Goal: Information Seeking & Learning: Check status

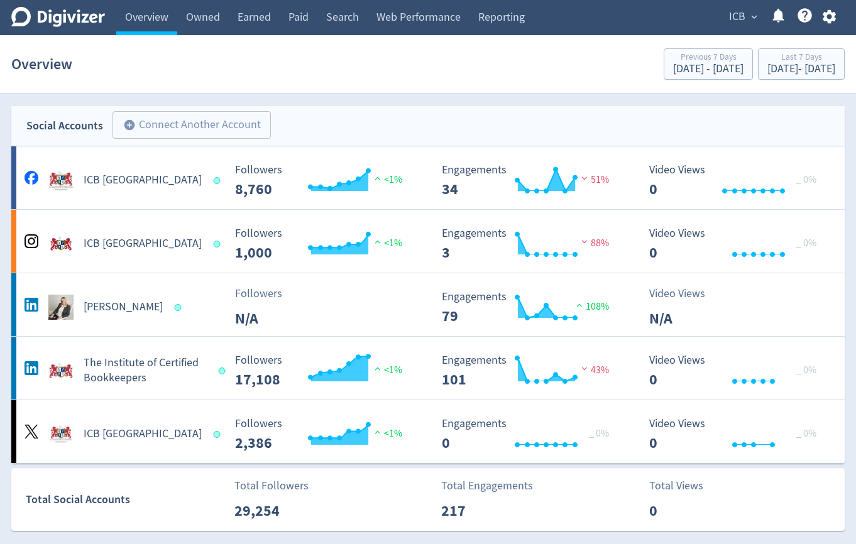
click at [728, 16] on button "ICB expand_more" at bounding box center [742, 17] width 36 height 20
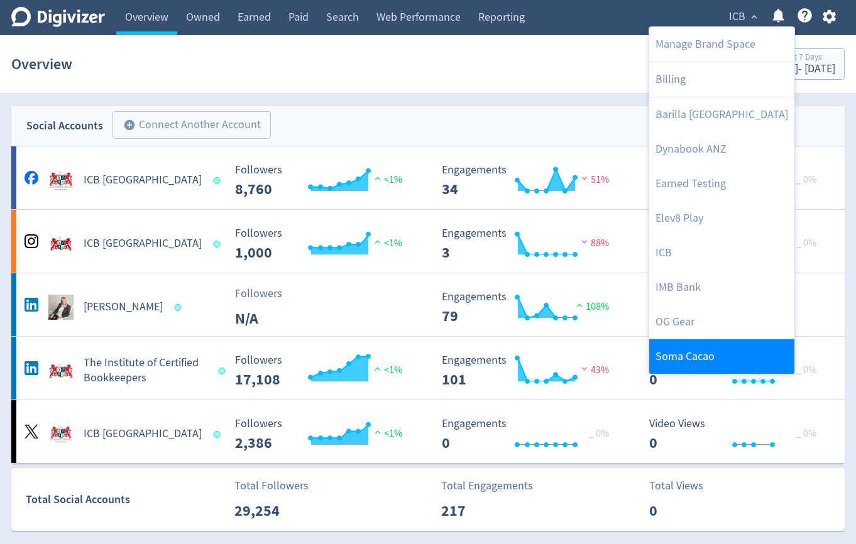
click at [672, 351] on link "Soma Cacao" at bounding box center [721, 356] width 145 height 35
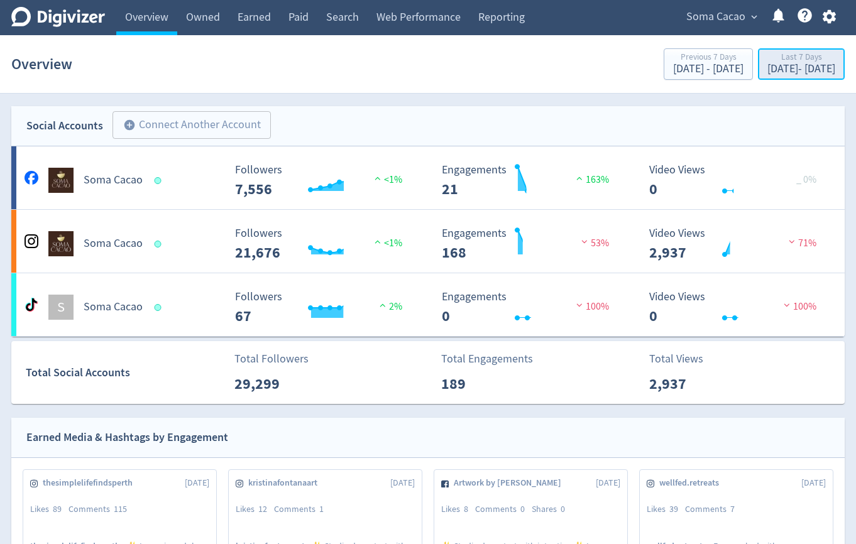
click at [767, 62] on div "Last 7 Days" at bounding box center [801, 58] width 68 height 11
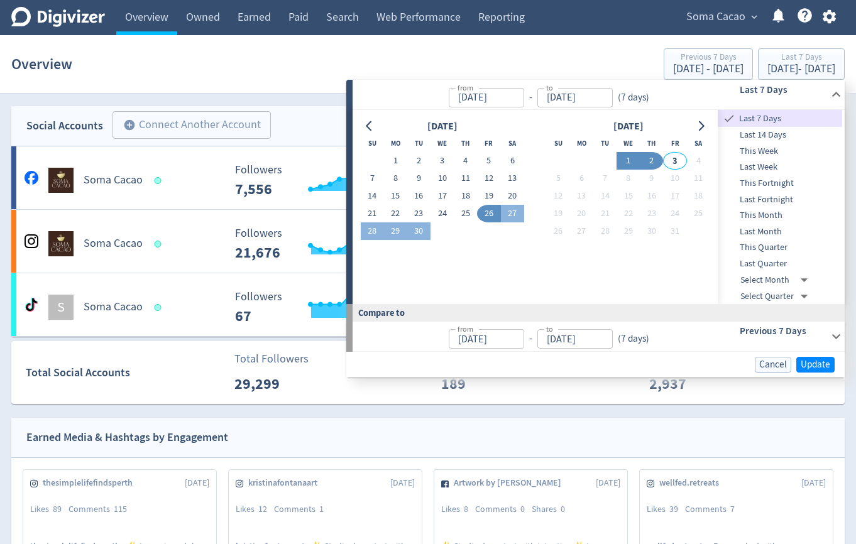
click at [633, 161] on button "1" at bounding box center [627, 161] width 23 height 18
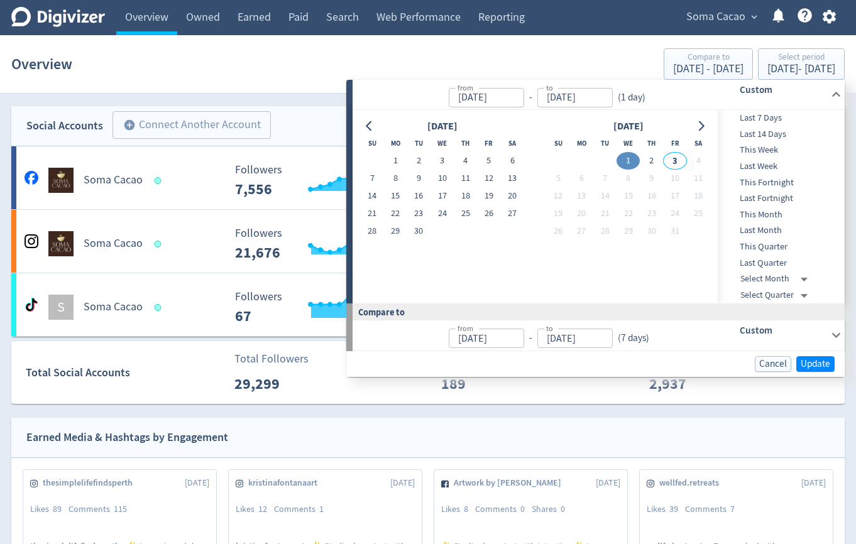
type input "[DATE]"
click at [652, 161] on button "2" at bounding box center [651, 161] width 23 height 18
type input "[DATE]"
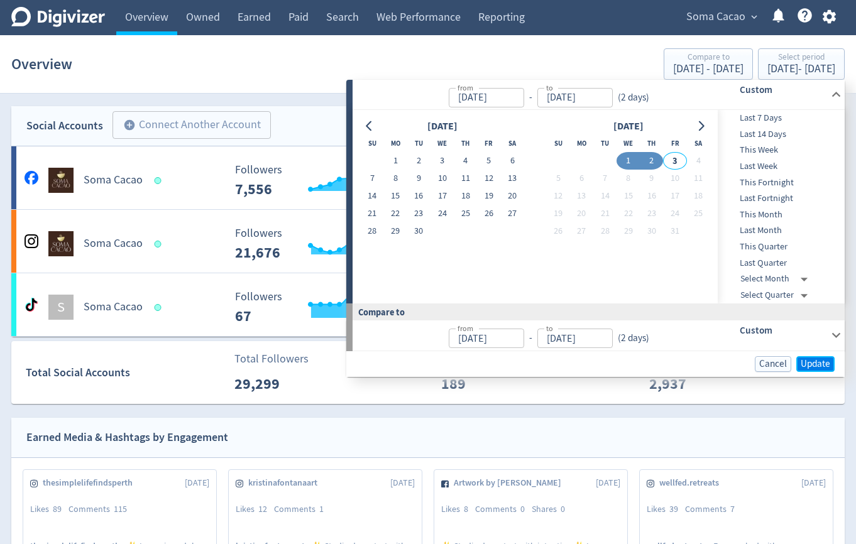
click at [799, 365] on button "Update" at bounding box center [815, 364] width 38 height 16
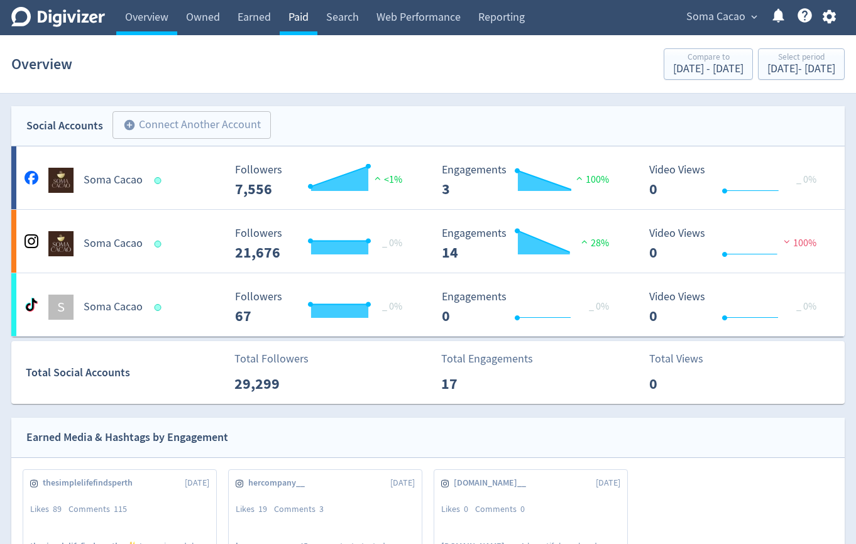
click at [302, 16] on link "Paid" at bounding box center [299, 17] width 38 height 35
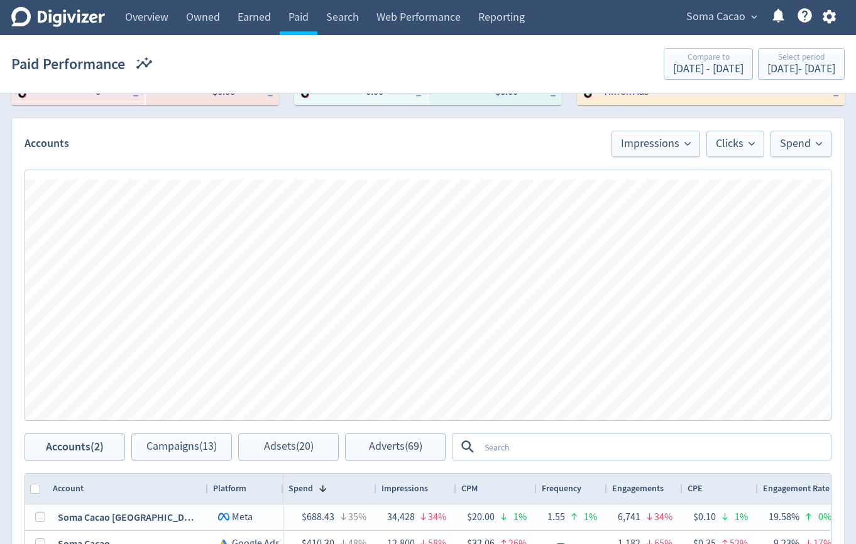
scroll to position [578, 0]
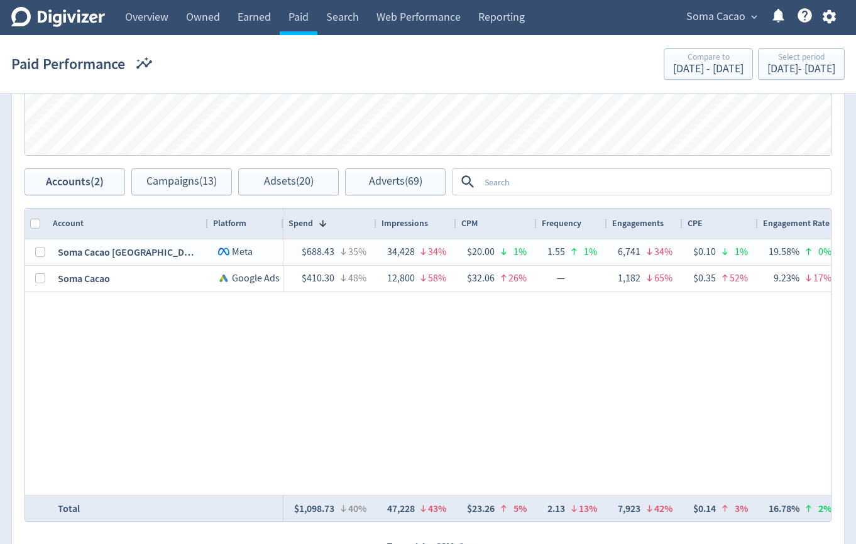
click at [511, 192] on textarea at bounding box center [654, 181] width 350 height 23
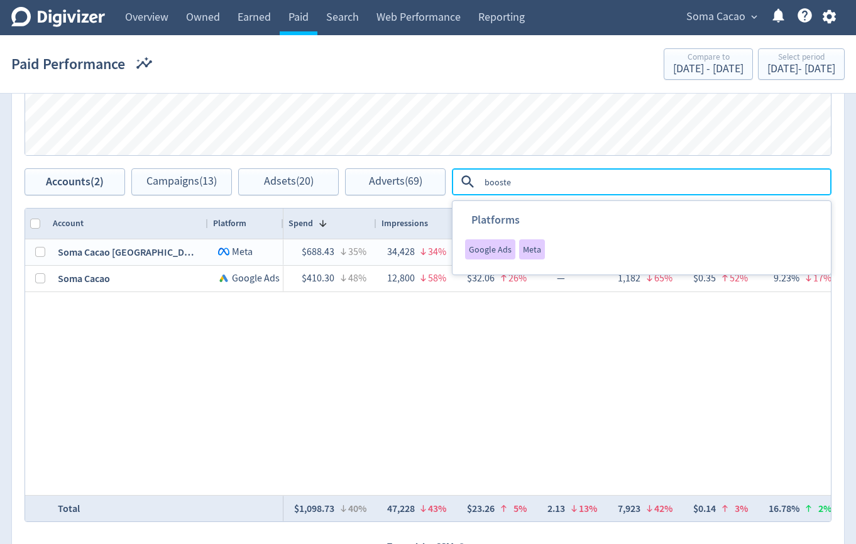
type textarea "boosted"
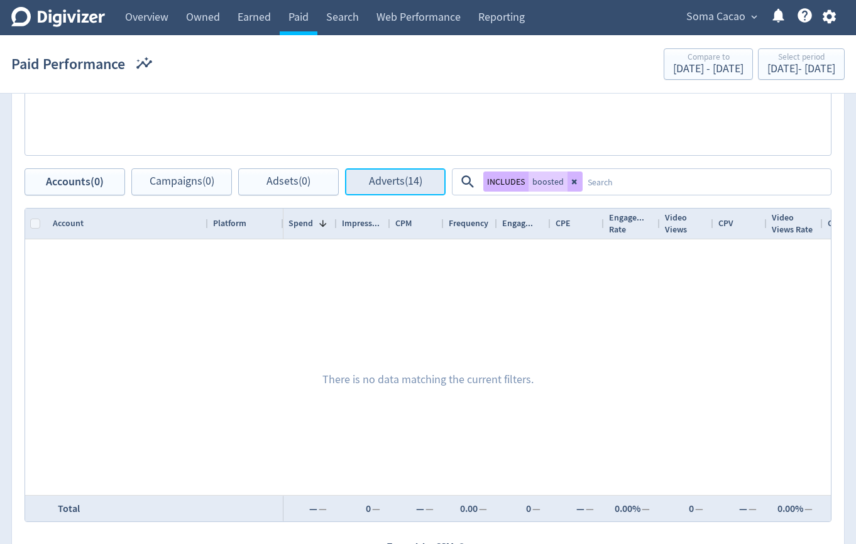
click at [364, 192] on button "Adverts (14)" at bounding box center [395, 181] width 101 height 27
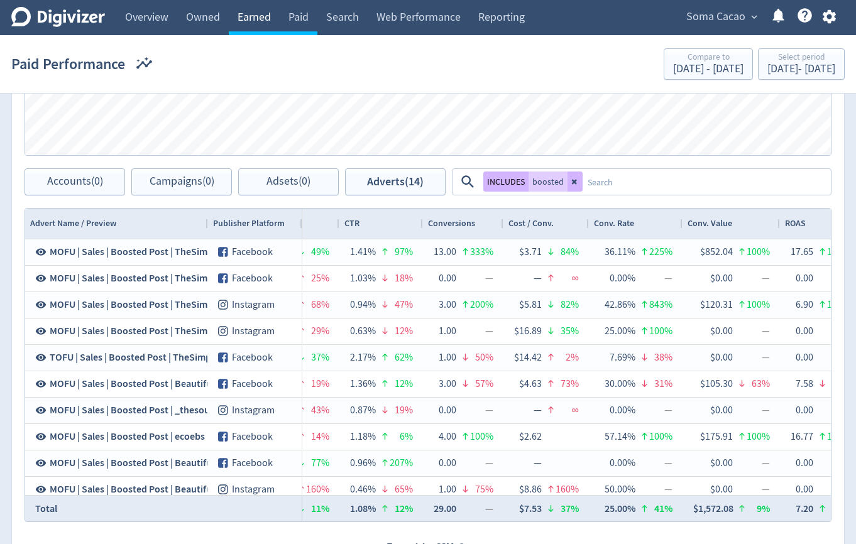
click at [261, 21] on link "Earned" at bounding box center [254, 17] width 51 height 35
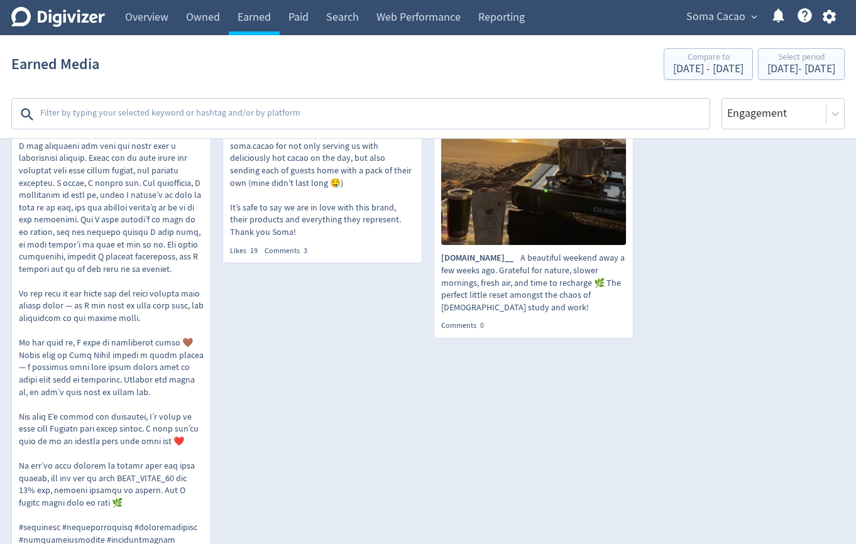
scroll to position [563, 0]
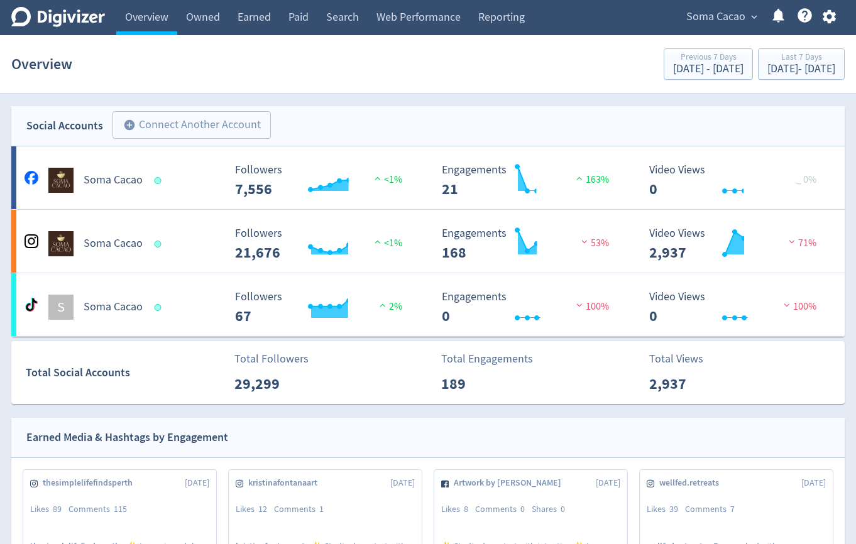
click at [712, 14] on span "Soma Cacao" at bounding box center [715, 17] width 59 height 20
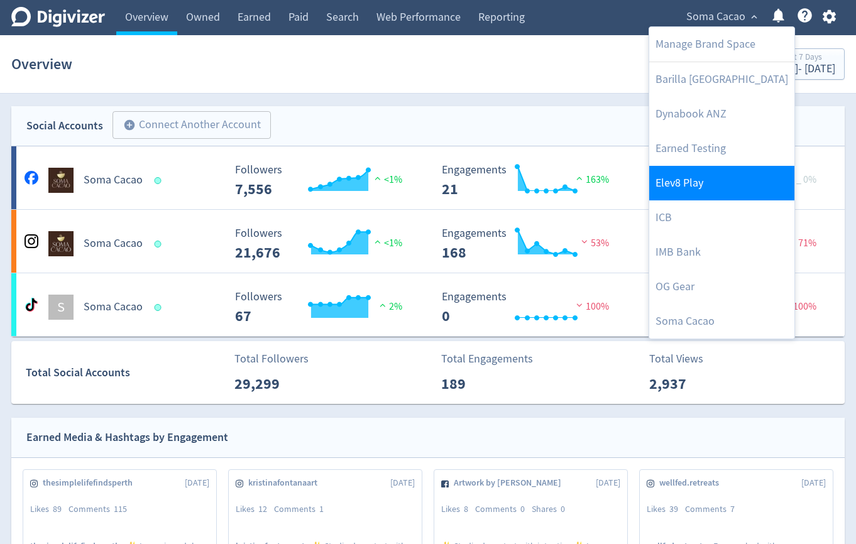
click at [674, 173] on link "Elev8 Play" at bounding box center [721, 183] width 145 height 35
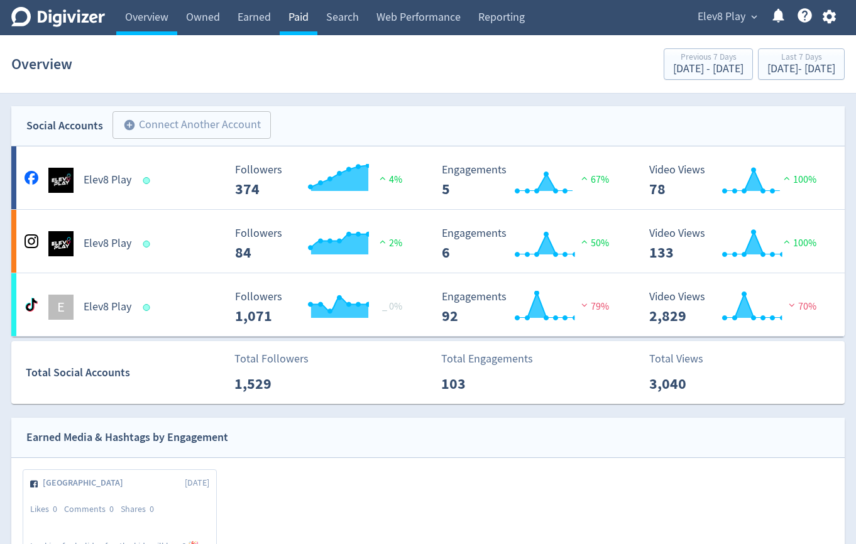
click at [291, 17] on link "Paid" at bounding box center [299, 17] width 38 height 35
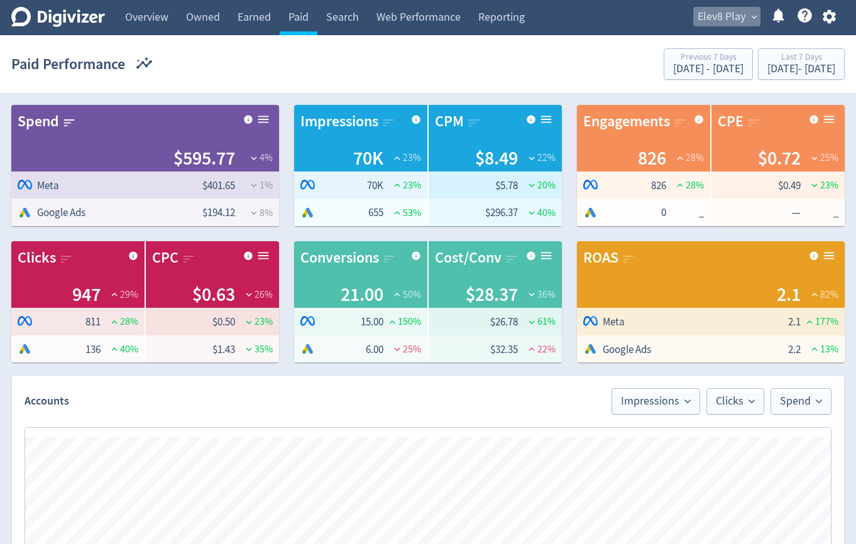
click at [745, 14] on button "Elev8 Play expand_more" at bounding box center [726, 17] width 67 height 20
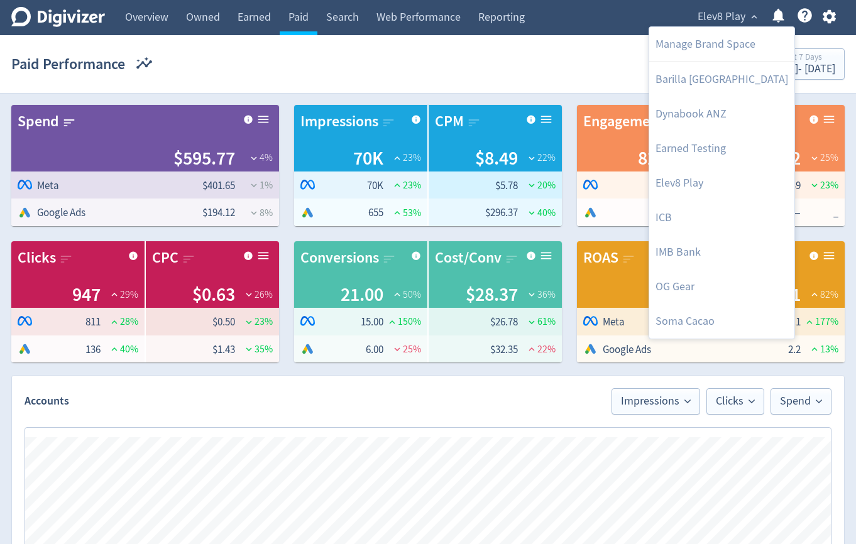
click at [503, 31] on div at bounding box center [428, 272] width 856 height 544
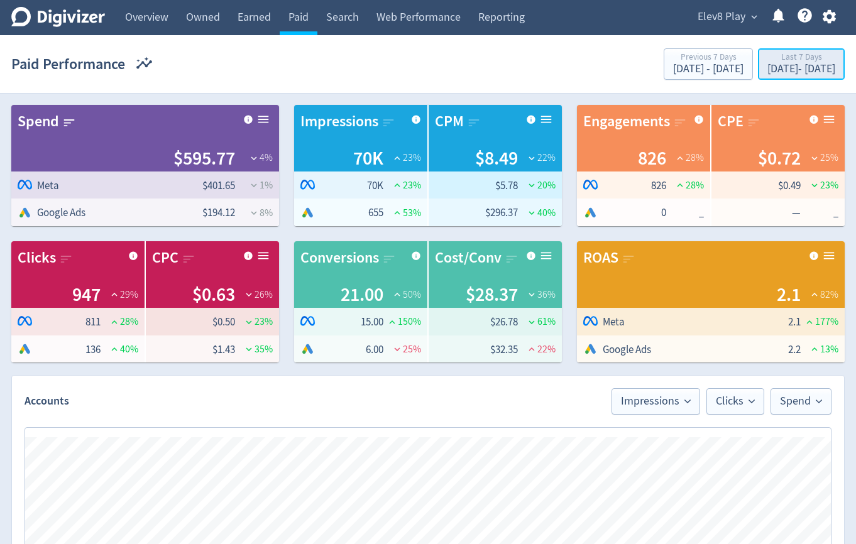
click at [767, 60] on div "Last 7 Days" at bounding box center [801, 58] width 68 height 11
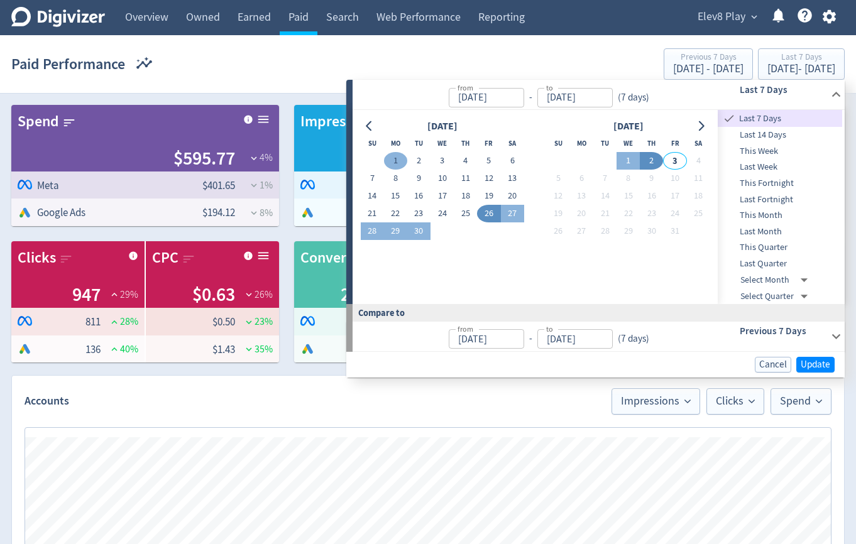
click at [396, 167] on button "1" at bounding box center [395, 161] width 23 height 18
type input "Sep 01, 2025"
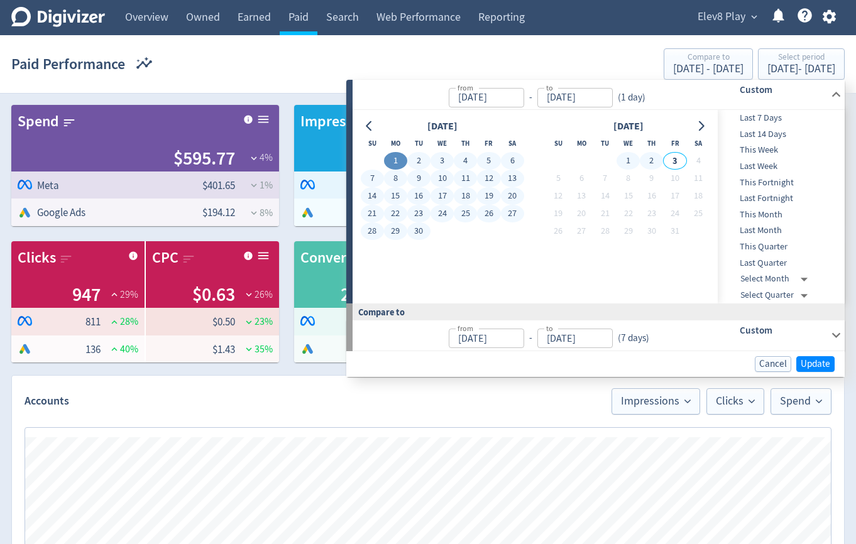
click at [643, 158] on button "2" at bounding box center [651, 161] width 23 height 18
type input "[DATE]"
type input "Jul 31, 2025"
type input "Aug 31, 2025"
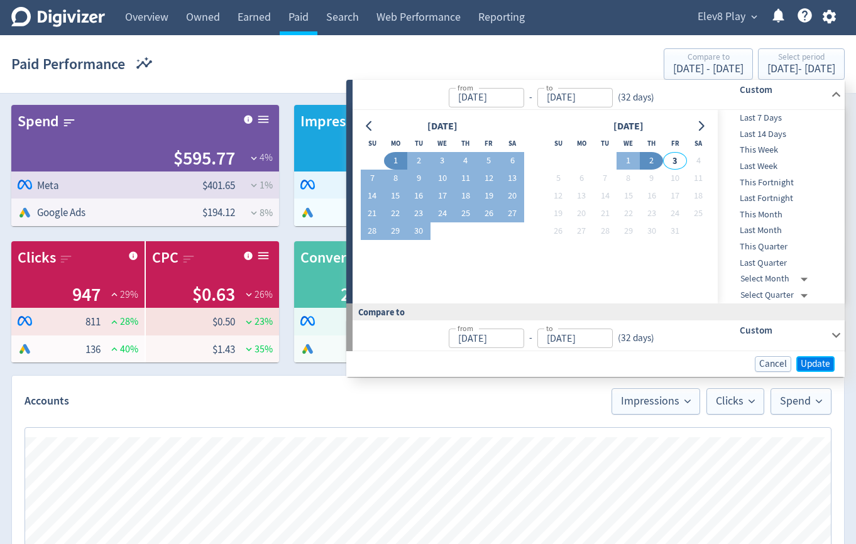
click at [800, 359] on span "Update" at bounding box center [815, 363] width 30 height 9
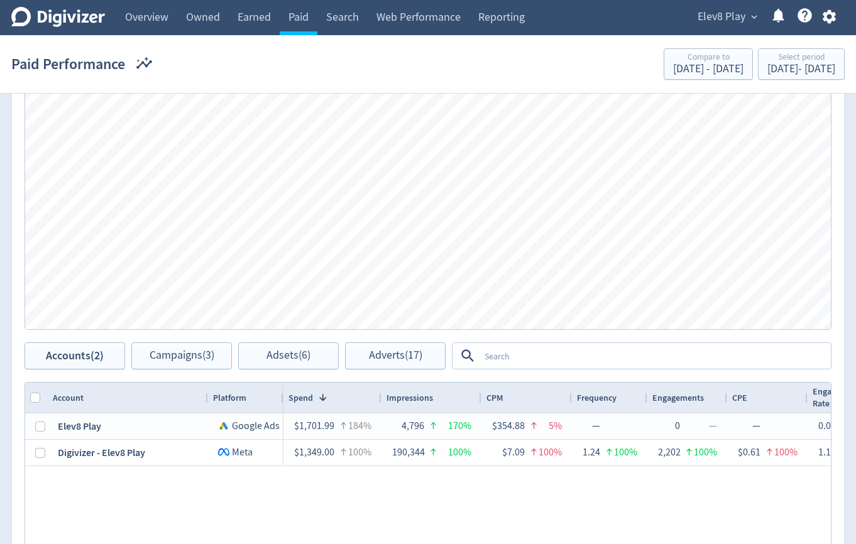
scroll to position [379, 0]
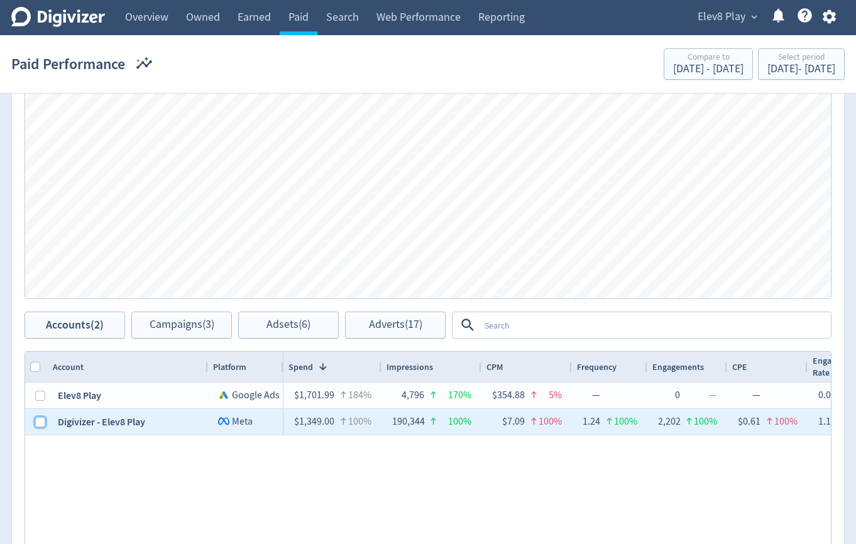
click at [43, 425] on input "Press Space to toggle row selection (unchecked)" at bounding box center [40, 422] width 10 height 10
checkbox input "true"
checkbox input "false"
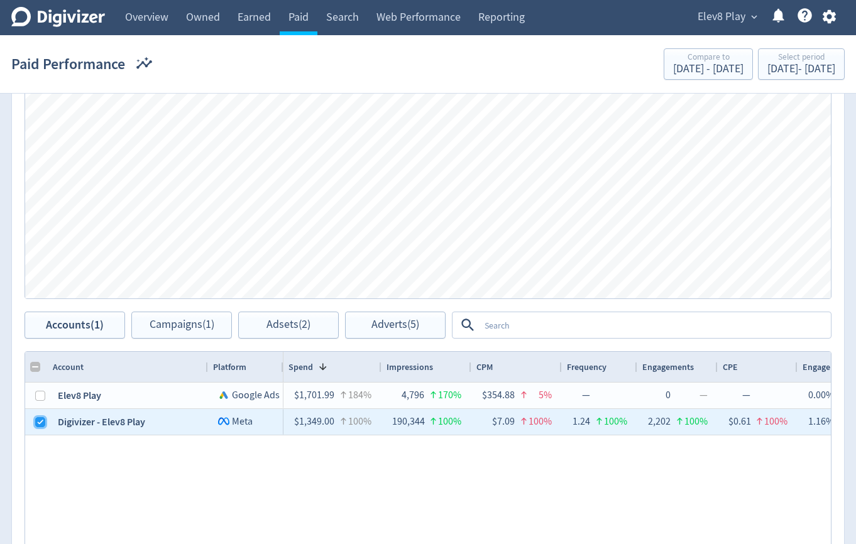
scroll to position [563, 0]
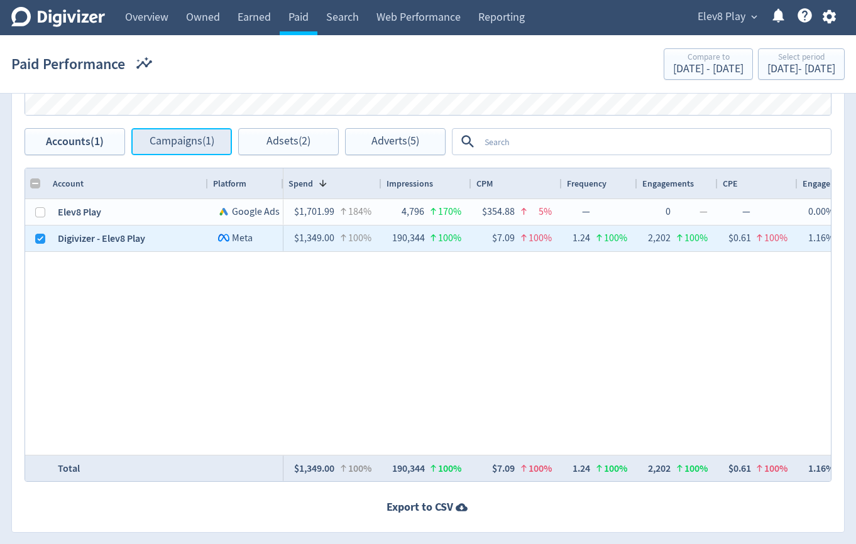
click at [197, 136] on span "Campaigns (1)" at bounding box center [182, 142] width 65 height 12
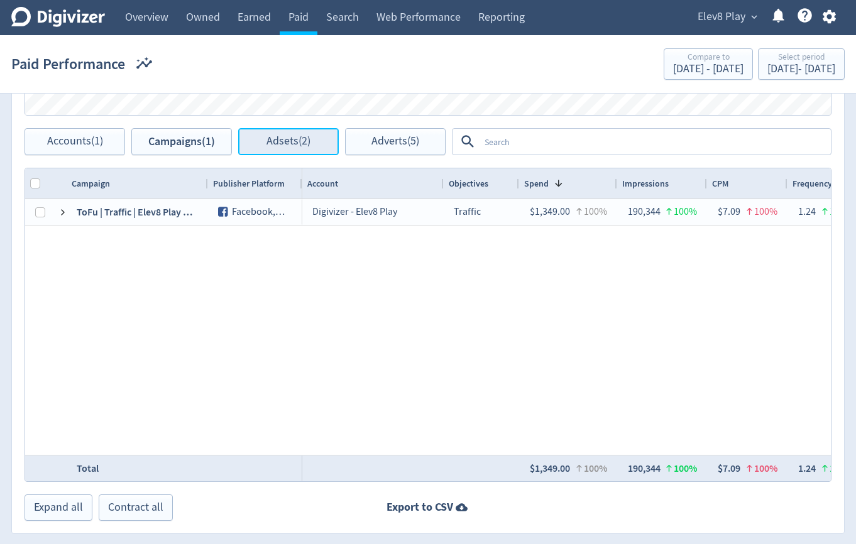
click at [269, 138] on span "Adsets (2)" at bounding box center [288, 142] width 44 height 12
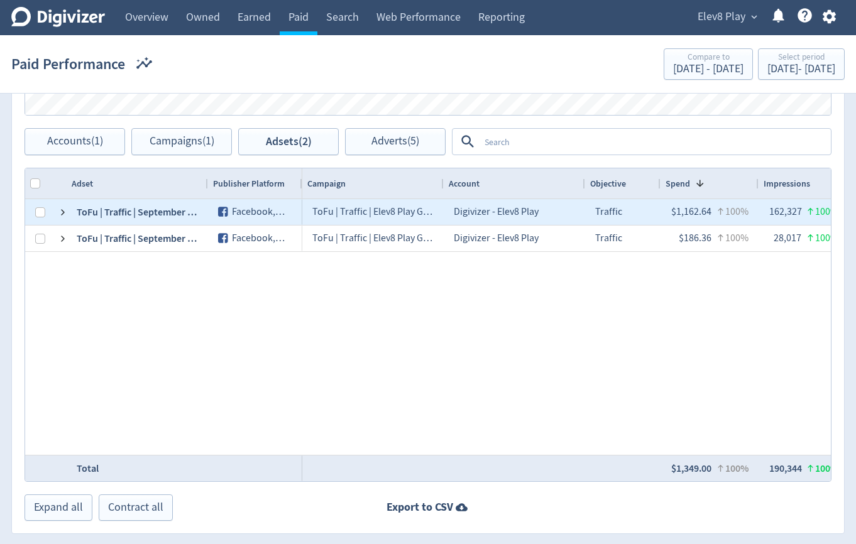
click at [57, 214] on div "120231846701990690" at bounding box center [58, 212] width 20 height 26
click at [62, 216] on span at bounding box center [63, 212] width 10 height 10
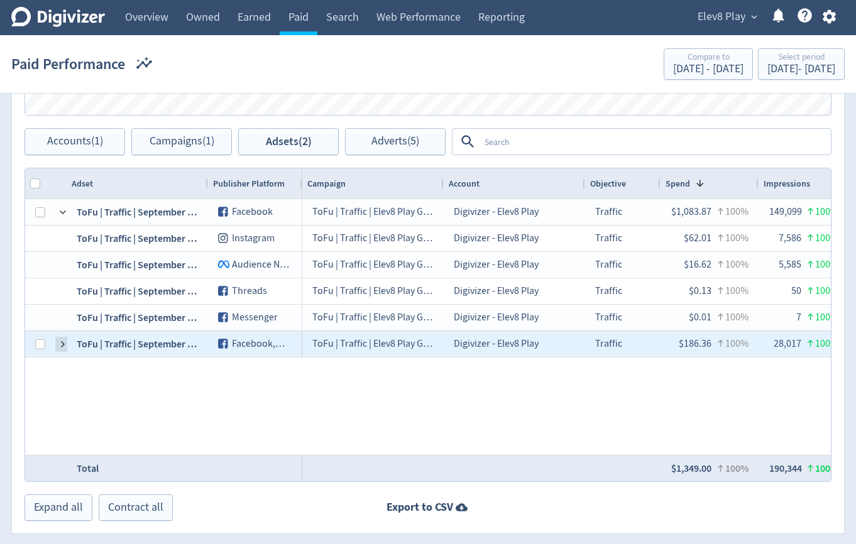
click at [58, 343] on span at bounding box center [63, 344] width 10 height 10
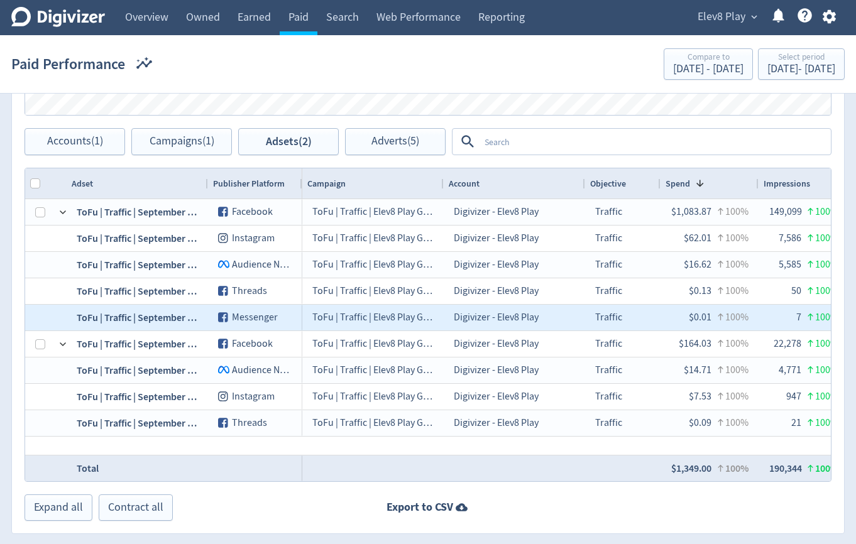
click at [146, 315] on div "ToFu | Traffic | September | General Admission" at bounding box center [137, 318] width 141 height 26
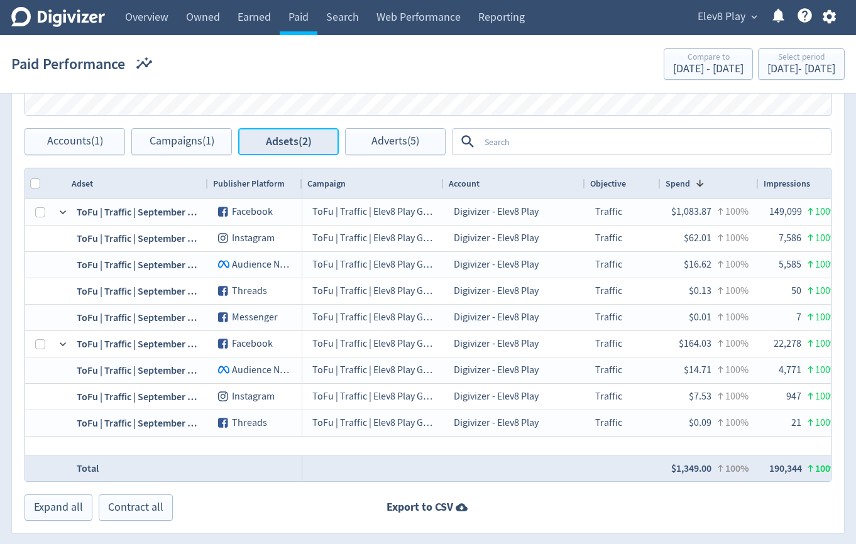
click at [255, 144] on button "Adsets (2)" at bounding box center [288, 141] width 101 height 27
click at [282, 136] on span "Adsets (2)" at bounding box center [289, 142] width 46 height 12
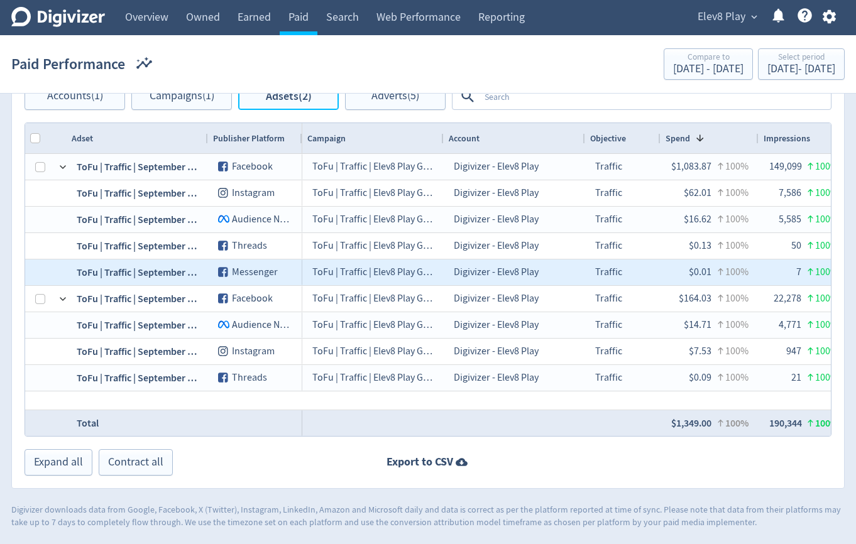
scroll to position [541, 0]
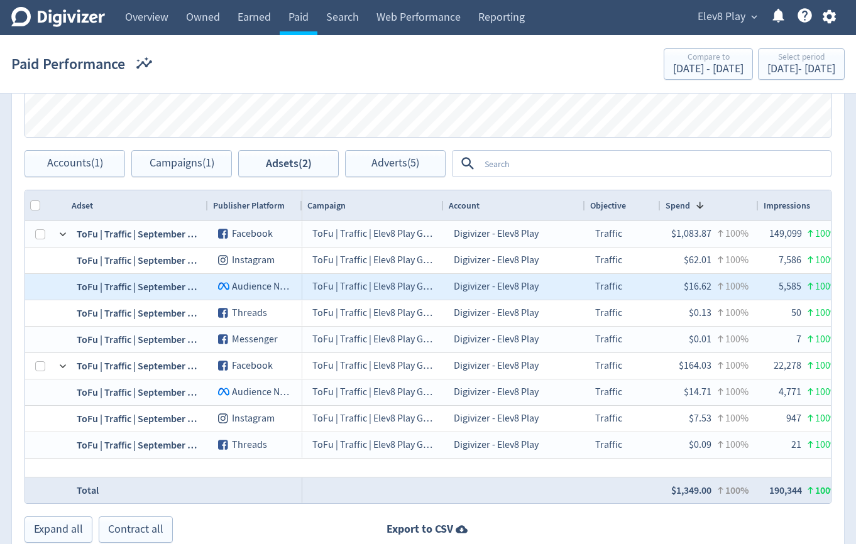
click at [261, 295] on div "Logo of Meta Platforms -- Graphic created by Detmar Owen * Audience Network" at bounding box center [255, 287] width 94 height 26
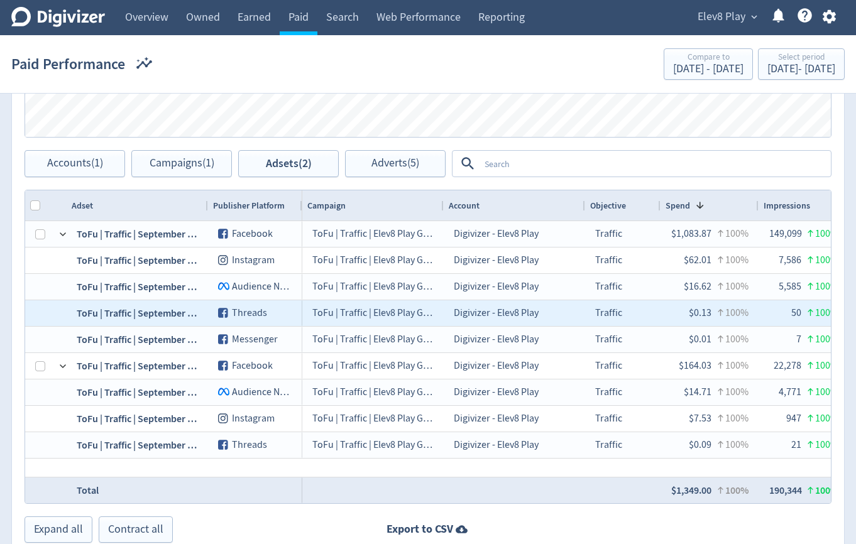
click at [259, 305] on div "Threads" at bounding box center [255, 313] width 94 height 26
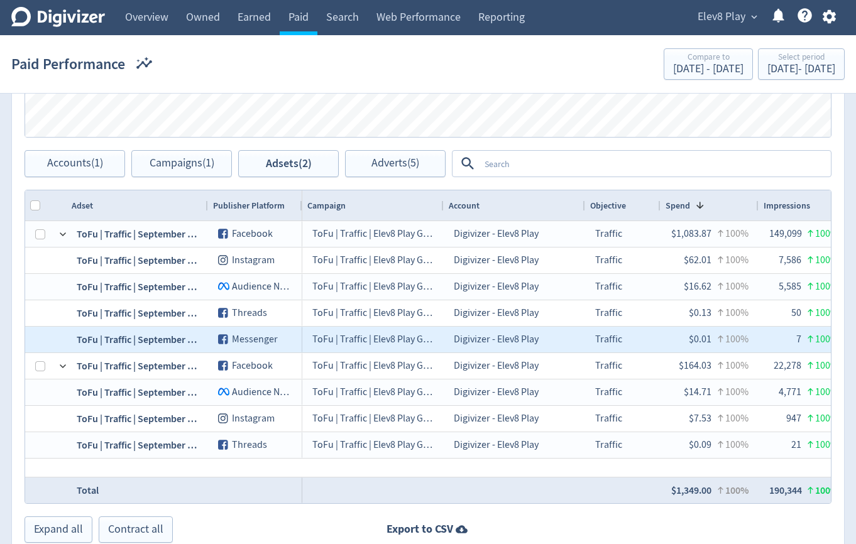
click at [237, 330] on div "Messenger" at bounding box center [255, 340] width 94 height 26
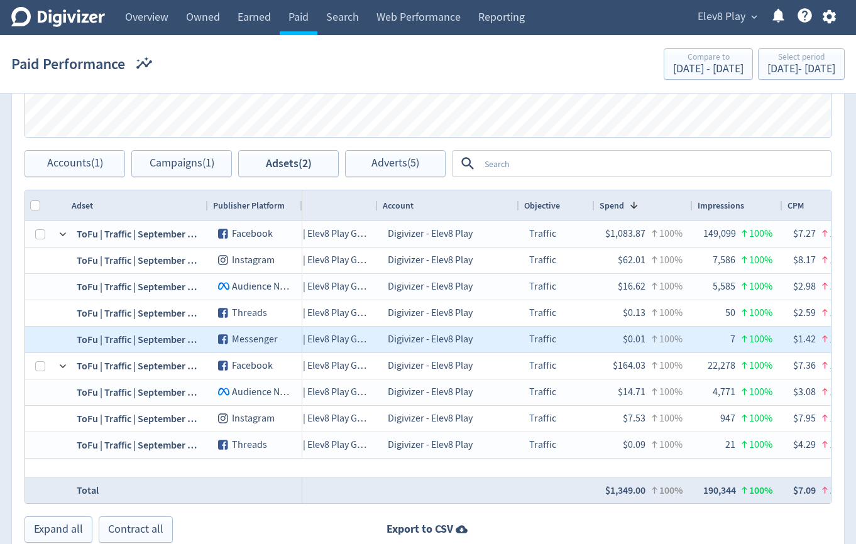
scroll to position [0, 0]
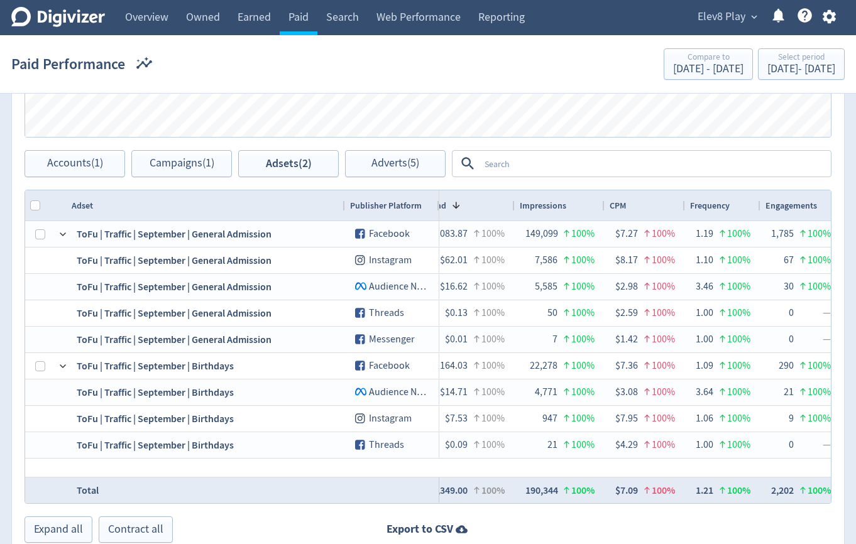
drag, startPoint x: 207, startPoint y: 205, endPoint x: 342, endPoint y: 210, distance: 135.2
click at [342, 210] on div at bounding box center [344, 205] width 5 height 30
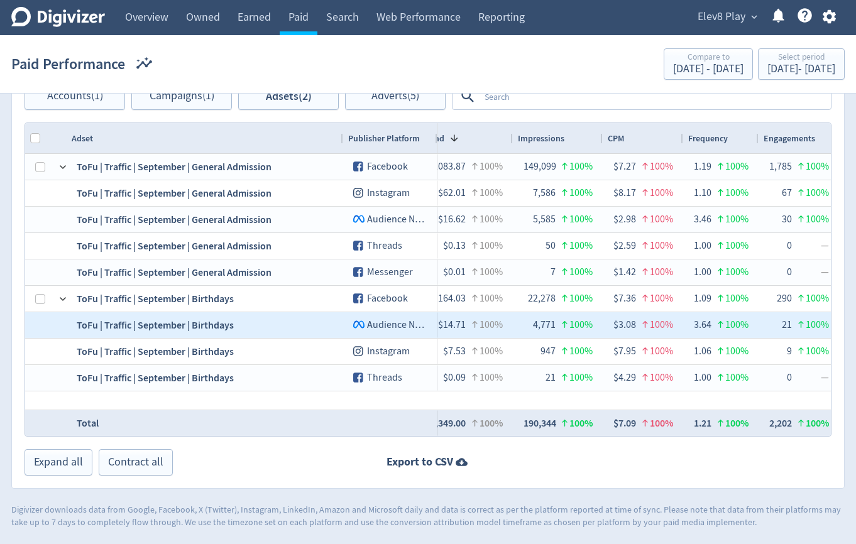
scroll to position [530, 0]
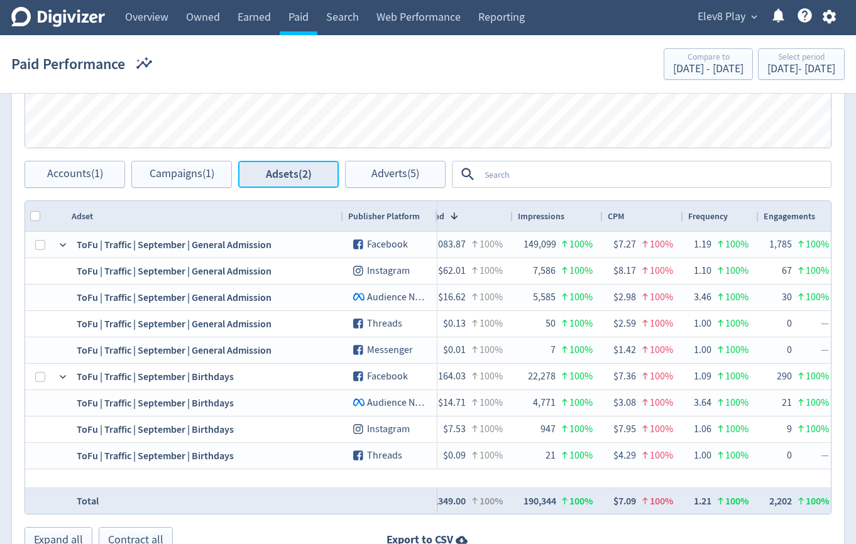
click at [280, 170] on span "Adsets (2)" at bounding box center [289, 174] width 46 height 12
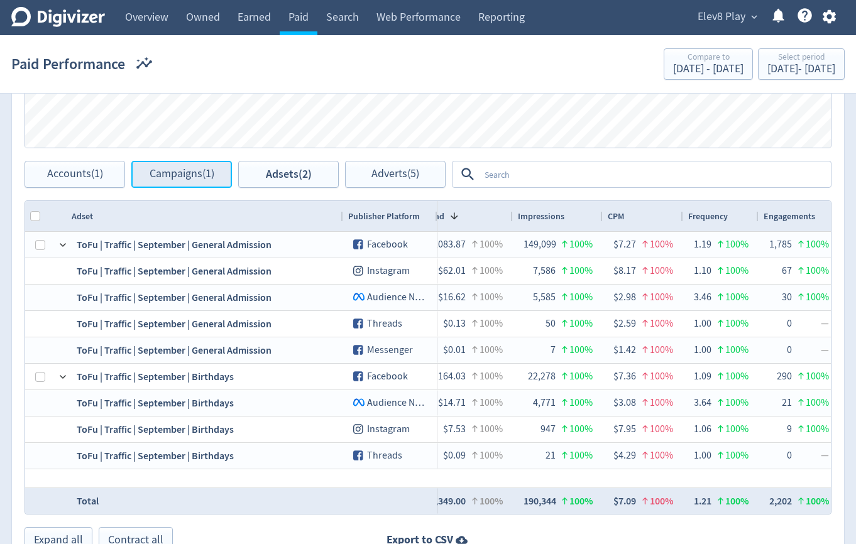
click at [189, 180] on span "Campaigns (1)" at bounding box center [182, 174] width 65 height 12
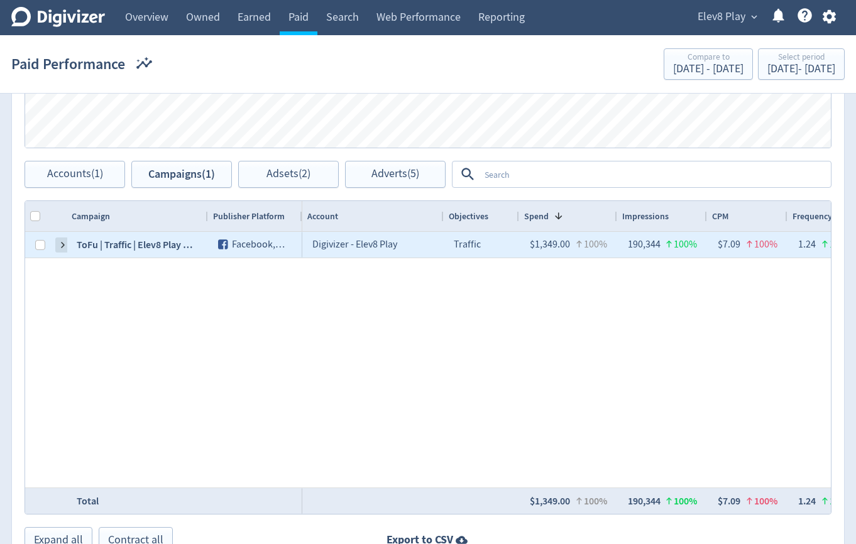
click at [62, 248] on span at bounding box center [63, 245] width 10 height 10
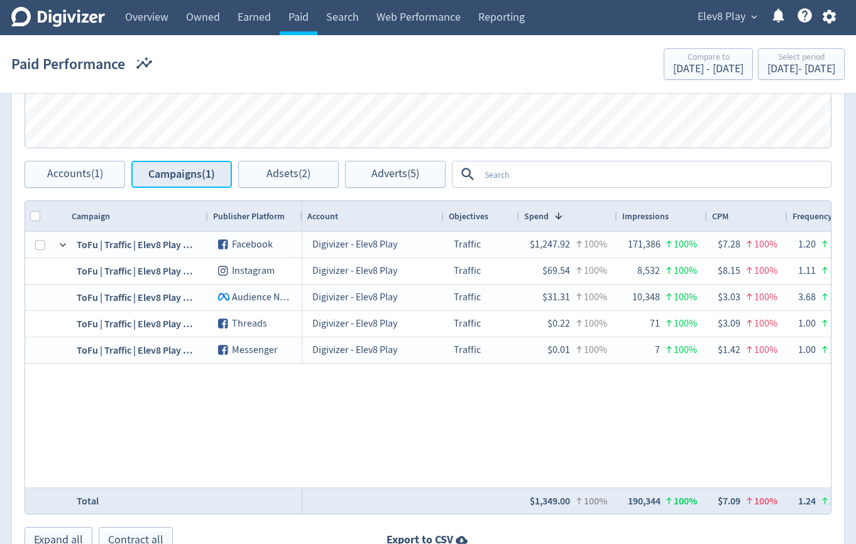
click at [179, 172] on span "Campaigns (1)" at bounding box center [181, 174] width 67 height 12
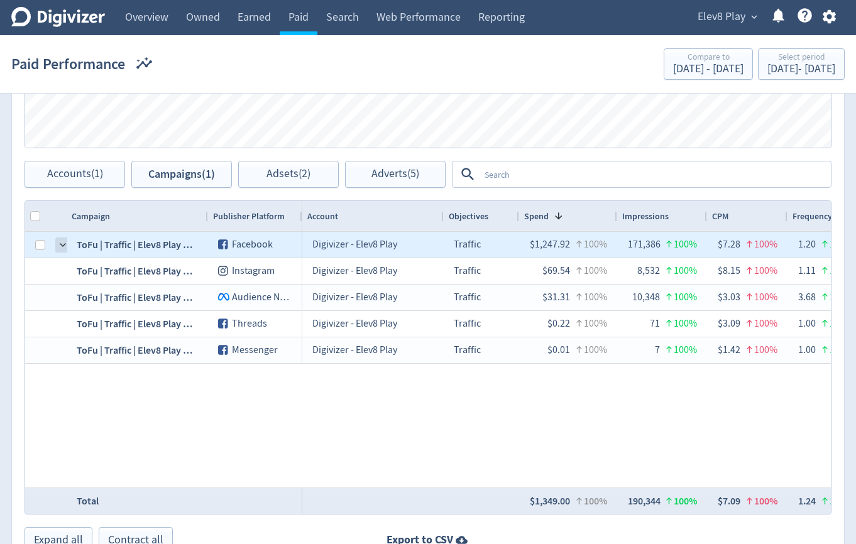
click at [62, 246] on span at bounding box center [63, 245] width 10 height 10
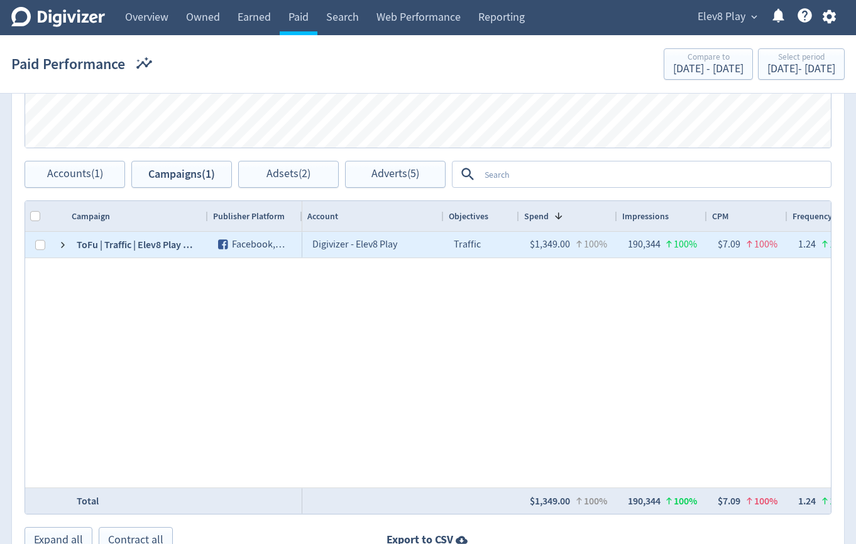
click at [121, 246] on div "ToFu | Traffic | Elev8 Play Generic | September" at bounding box center [137, 245] width 141 height 26
click at [216, 240] on div "Facebook , Instagram , Logo of Meta Platforms -- Graphic created by Detmar Owen…" at bounding box center [255, 245] width 94 height 26
click at [221, 242] on icon at bounding box center [223, 245] width 10 height 10
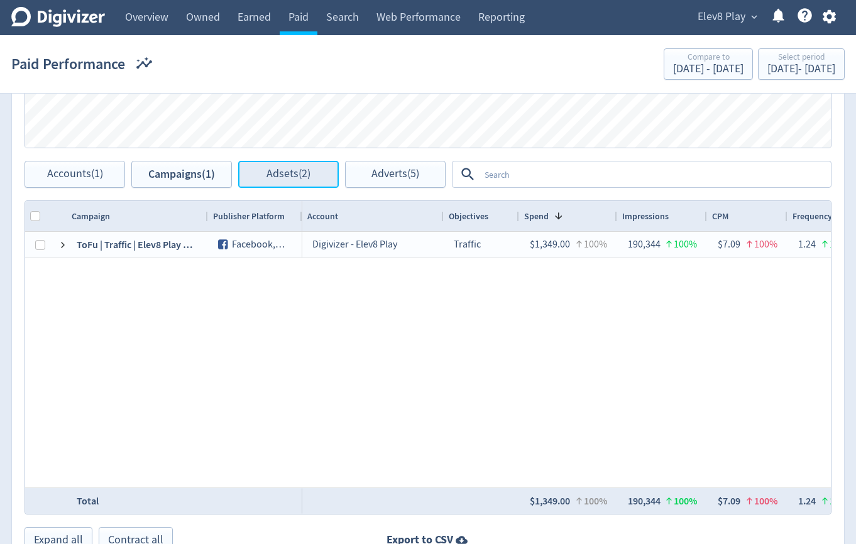
click at [262, 172] on button "Adsets (2)" at bounding box center [288, 174] width 101 height 27
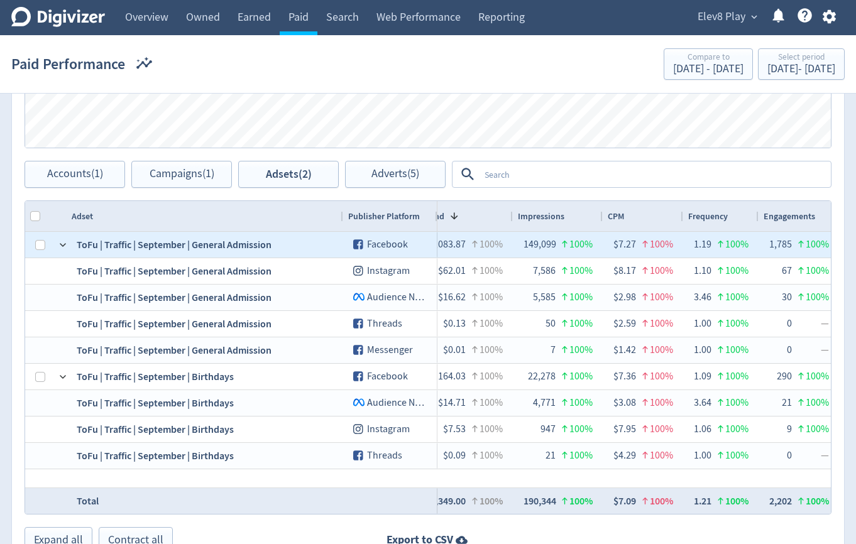
click at [183, 249] on div "ToFu | Traffic | September | General Admission" at bounding box center [205, 245] width 276 height 26
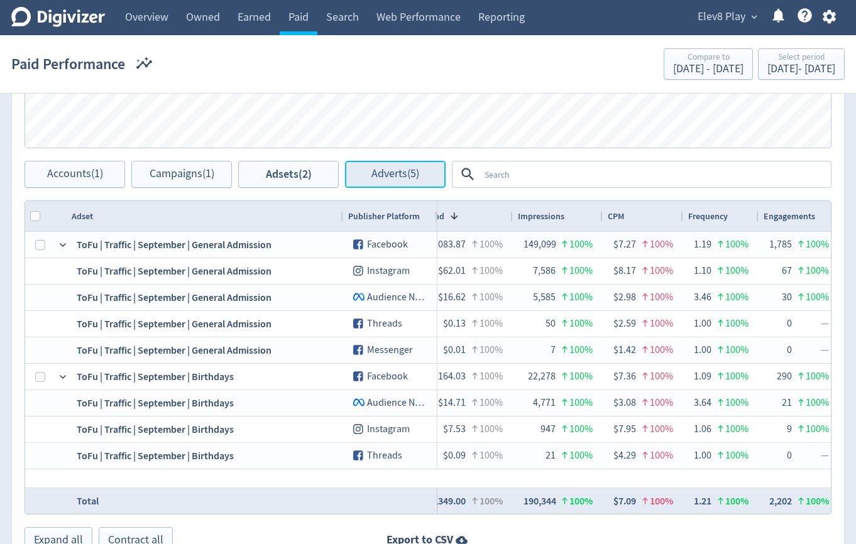
click at [371, 180] on span "Adverts (5)" at bounding box center [395, 174] width 48 height 12
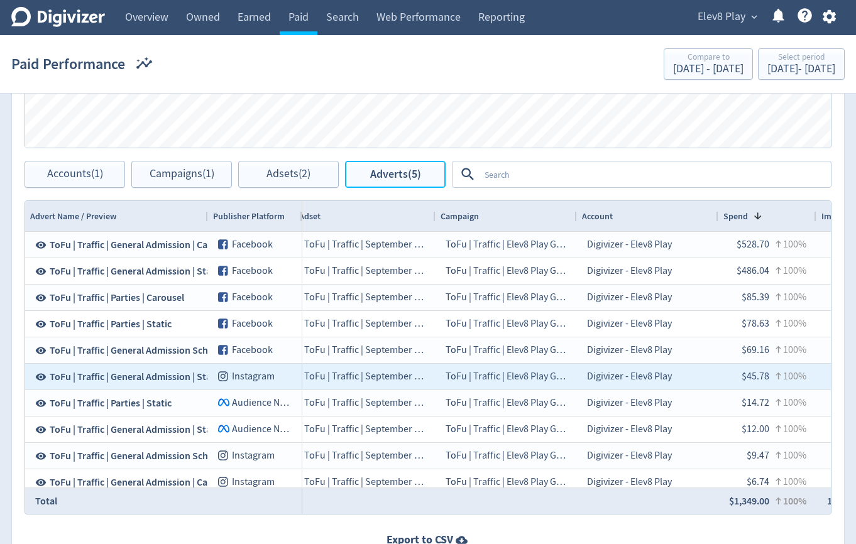
scroll to position [0, 8]
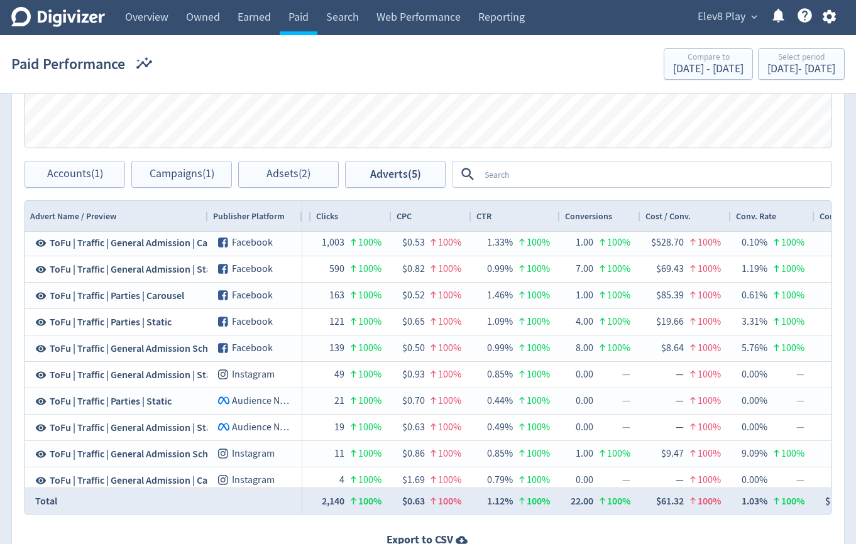
click at [498, 209] on div "CTR" at bounding box center [515, 216] width 79 height 24
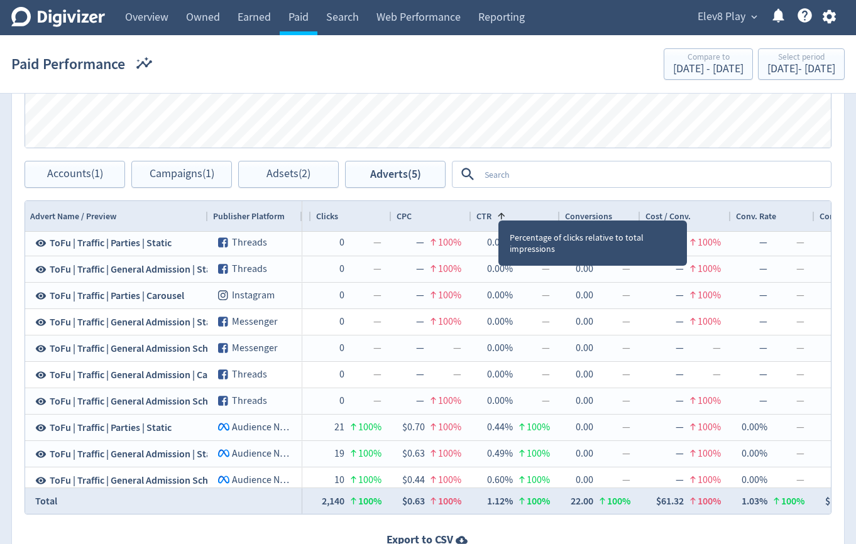
click at [491, 214] on span at bounding box center [498, 216] width 15 height 10
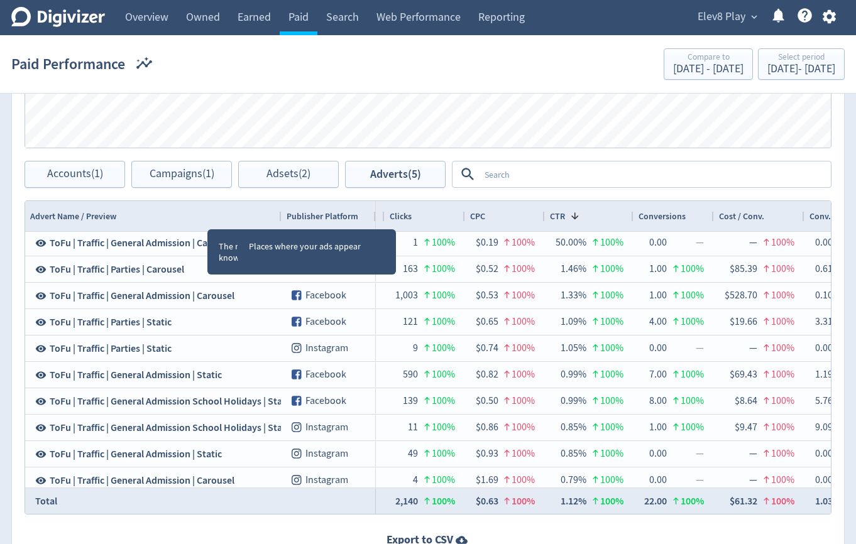
drag, startPoint x: 207, startPoint y: 218, endPoint x: 287, endPoint y: 217, distance: 79.8
click at [283, 217] on div at bounding box center [280, 216] width 5 height 30
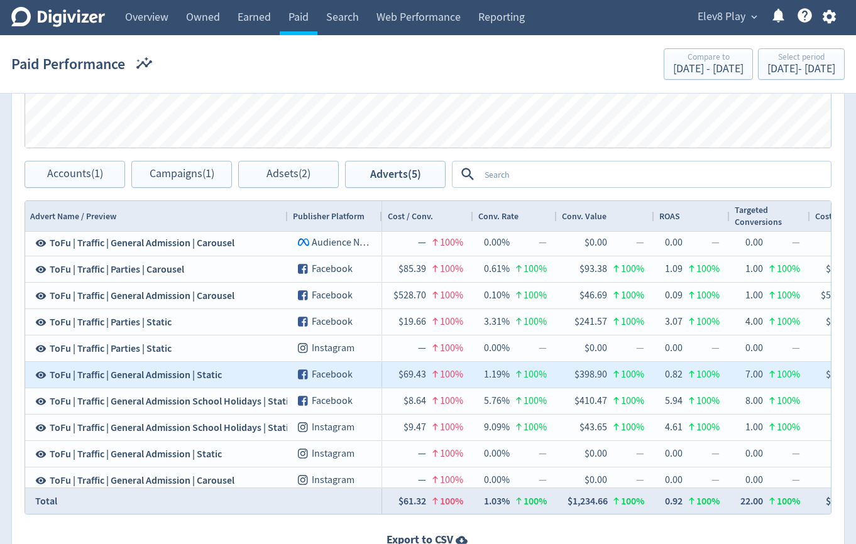
click at [510, 384] on div at bounding box center [516, 375] width 13 height 25
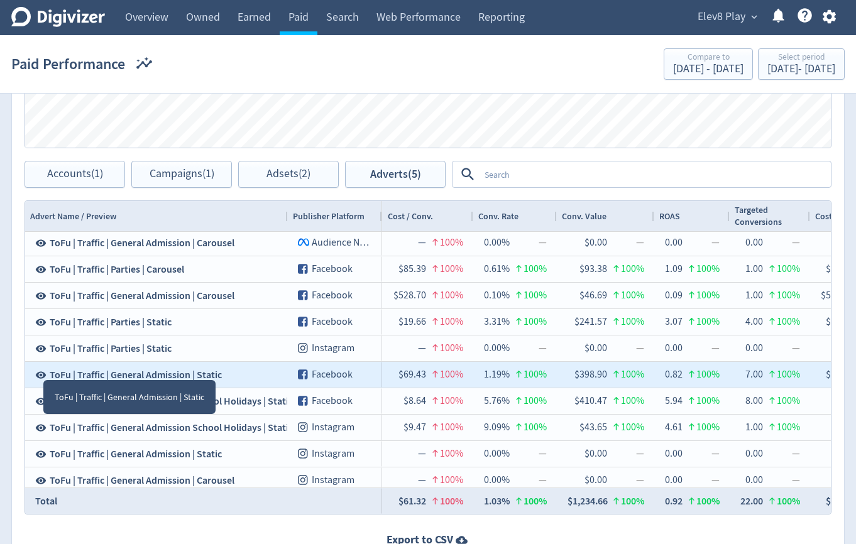
click at [43, 376] on icon at bounding box center [41, 374] width 11 height 7
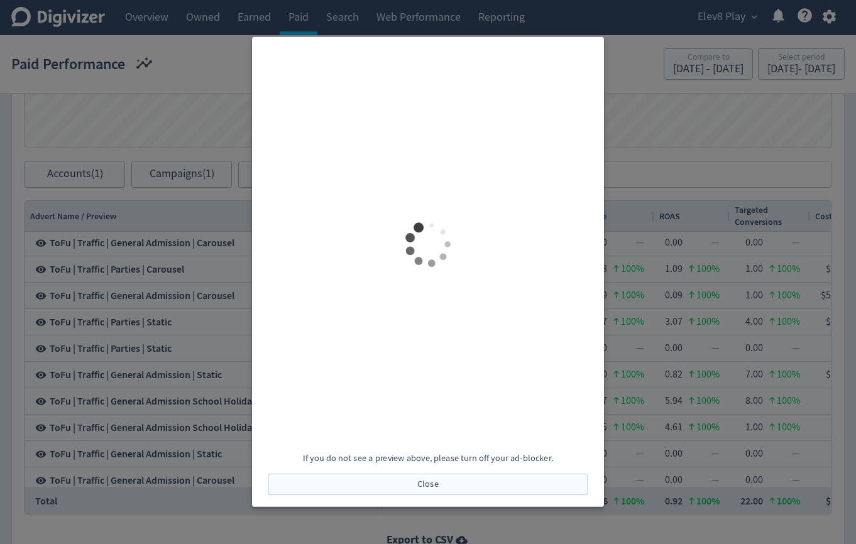
click at [655, 94] on div at bounding box center [428, 272] width 856 height 544
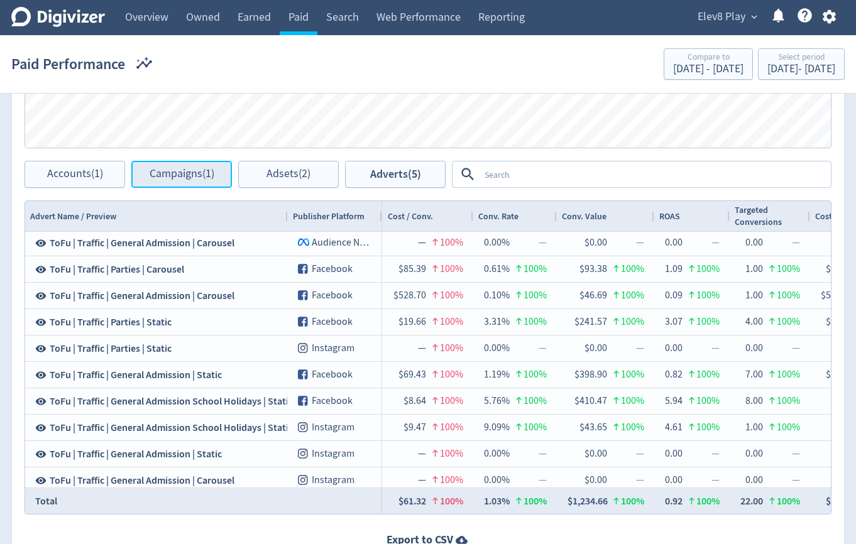
click at [222, 177] on button "Campaigns (1)" at bounding box center [181, 174] width 101 height 27
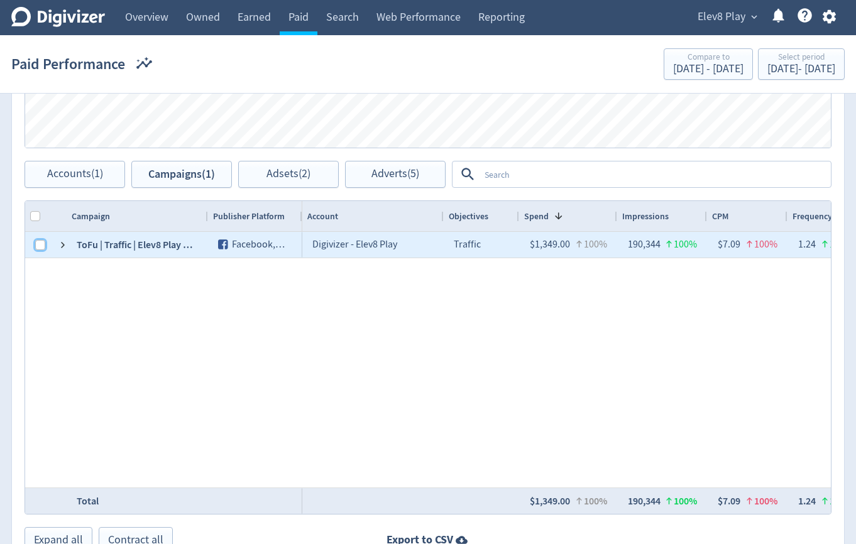
click at [40, 246] on input "Press Space to toggle row selection (unchecked)" at bounding box center [40, 245] width 10 height 10
checkbox input "true"
click at [277, 180] on span "Adsets (2)" at bounding box center [288, 174] width 44 height 12
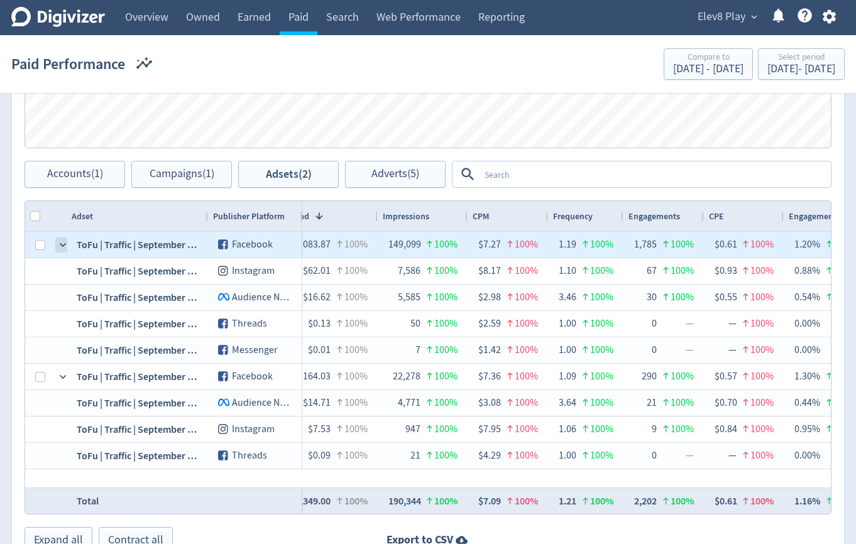
click at [60, 248] on span at bounding box center [63, 245] width 10 height 10
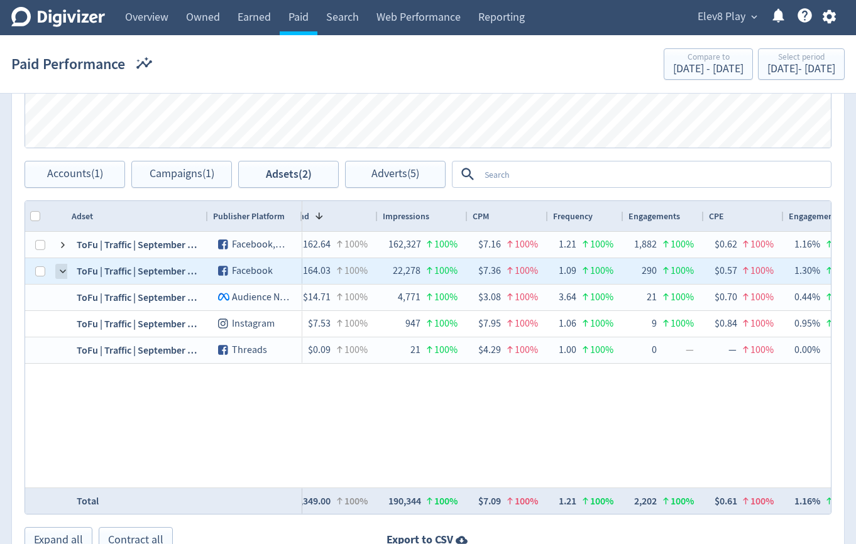
click at [61, 271] on span at bounding box center [63, 271] width 10 height 10
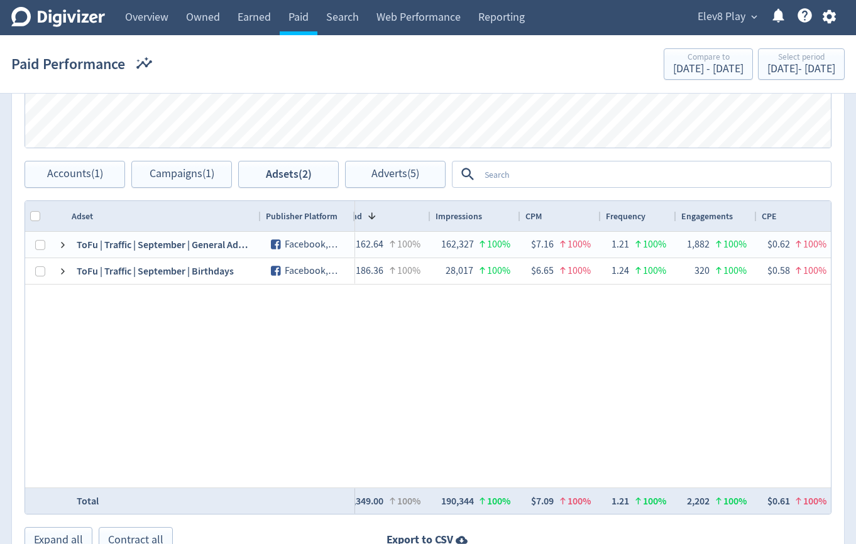
drag, startPoint x: 204, startPoint y: 219, endPoint x: 256, endPoint y: 218, distance: 52.2
click at [258, 218] on div at bounding box center [260, 216] width 5 height 30
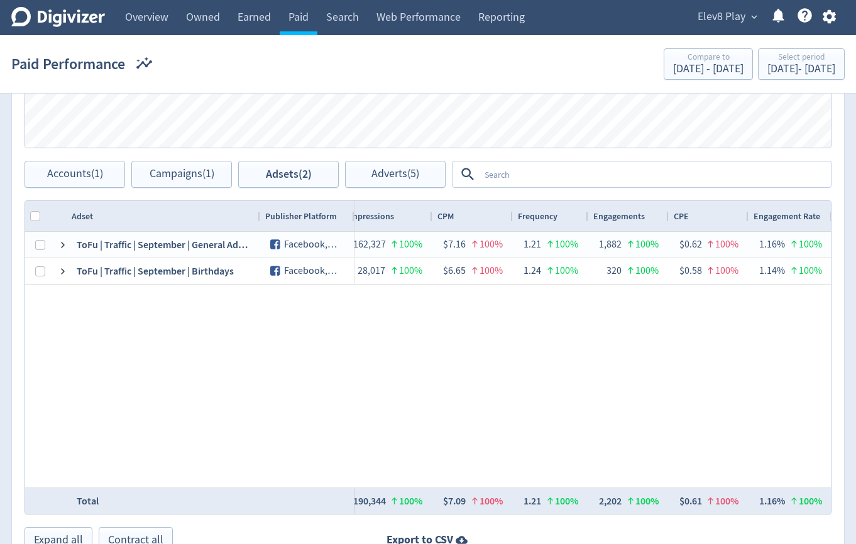
scroll to position [0, 517]
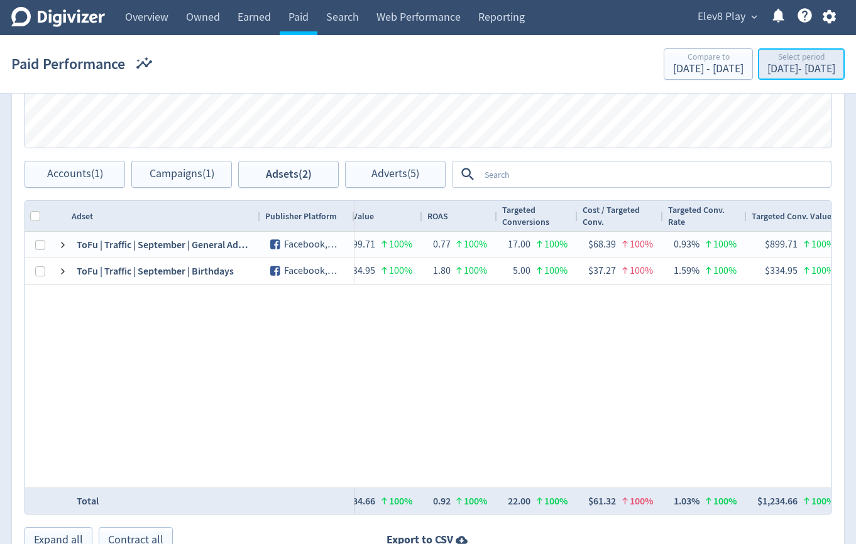
click at [767, 65] on div "Sep 1, 2025 - Oct 2, 2025" at bounding box center [801, 68] width 68 height 11
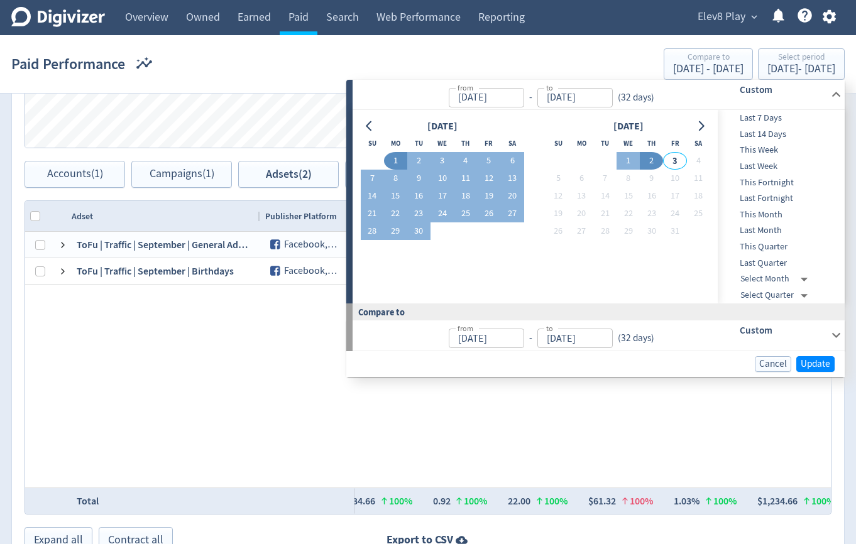
click at [772, 132] on span "Last 14 Days" at bounding box center [780, 135] width 124 height 14
type input "[DATE]"
type input "Sep 05, 2025"
type input "Sep 18, 2025"
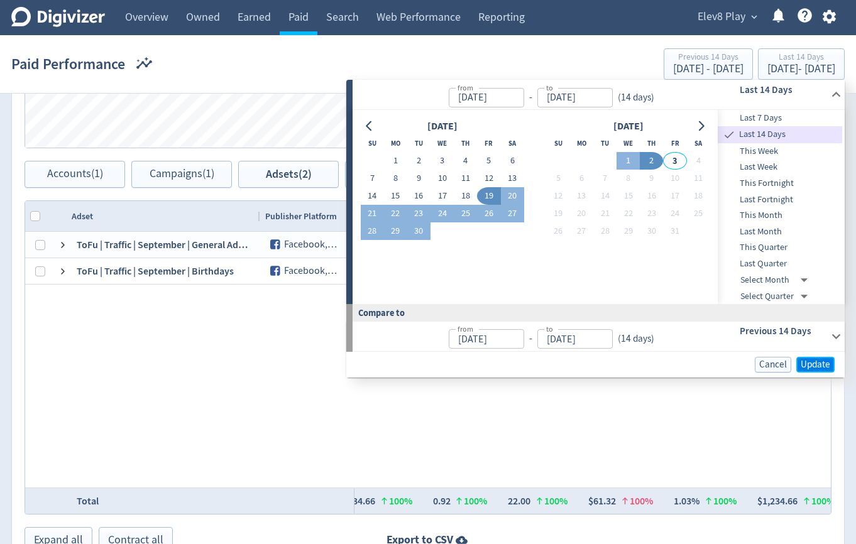
click at [814, 357] on button "Update" at bounding box center [815, 365] width 38 height 16
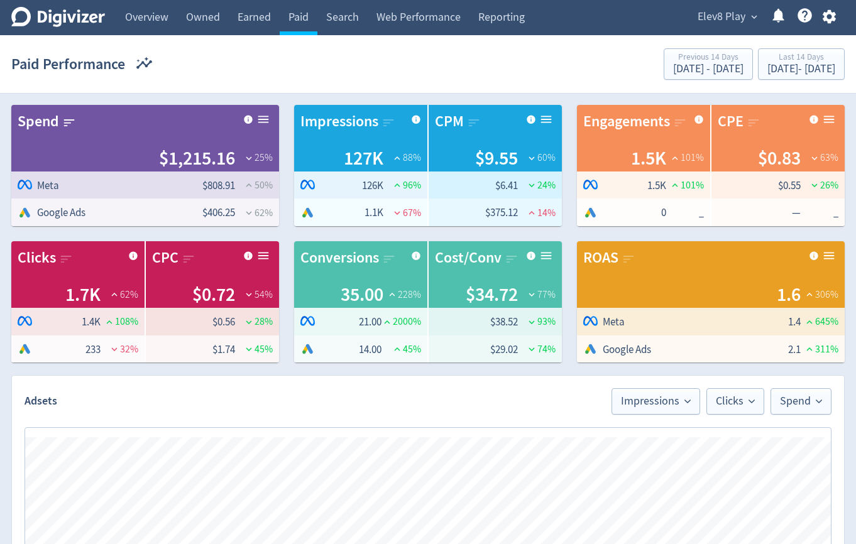
scroll to position [0, 1644]
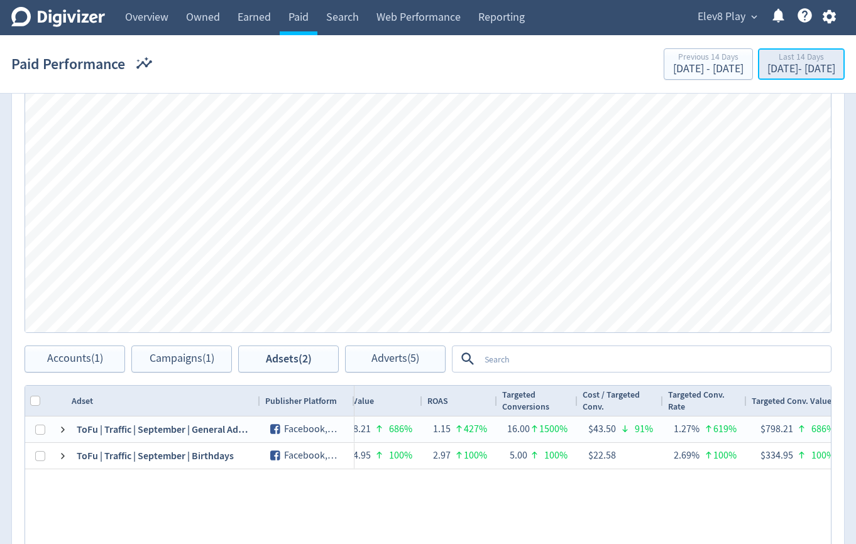
click at [790, 63] on div "Sep 19, 2025 - Oct 2, 2025" at bounding box center [801, 68] width 68 height 11
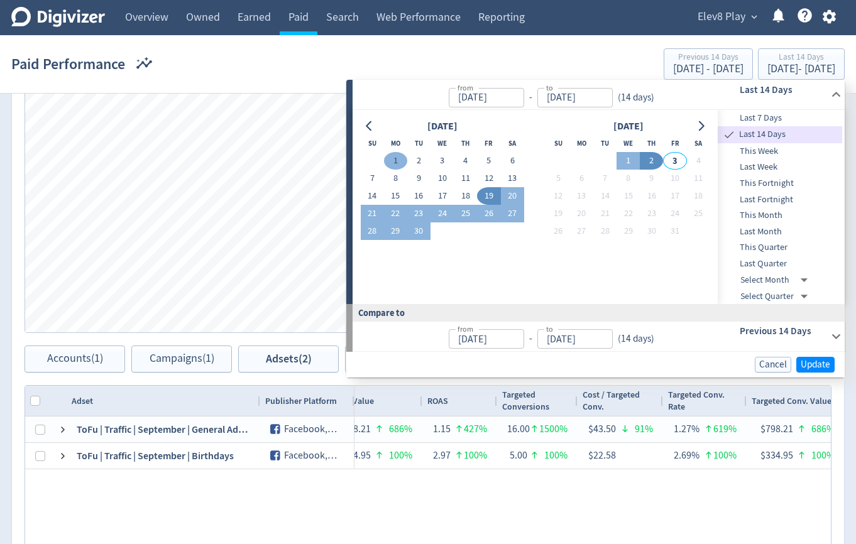
click at [395, 153] on button "1" at bounding box center [395, 161] width 23 height 18
type input "Sep 01, 2025"
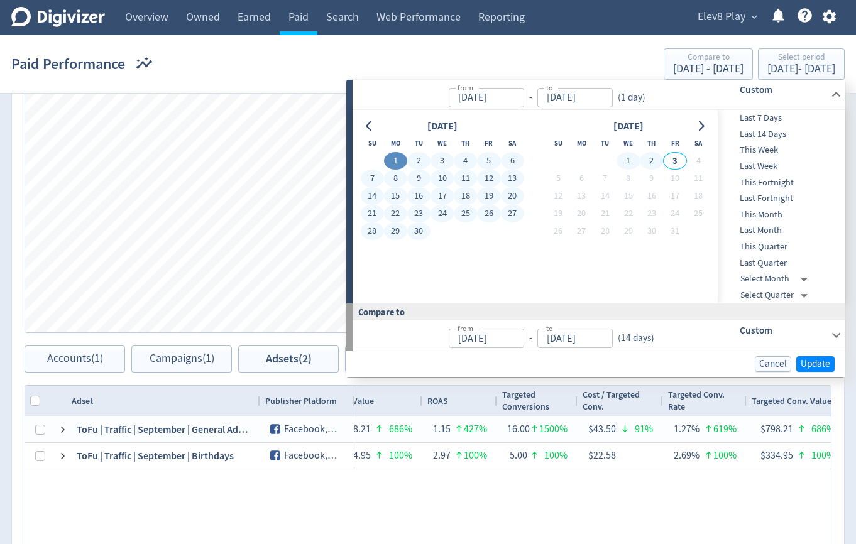
click at [655, 166] on button "2" at bounding box center [651, 161] width 23 height 18
type input "[DATE]"
type input "Jul 31, 2025"
type input "Aug 31, 2025"
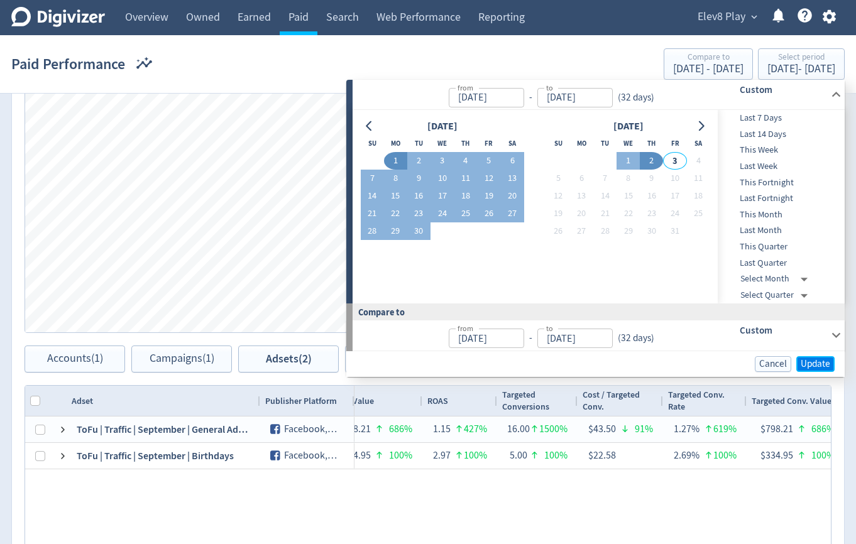
click at [822, 363] on span "Update" at bounding box center [815, 363] width 30 height 9
